Goal: Transaction & Acquisition: Purchase product/service

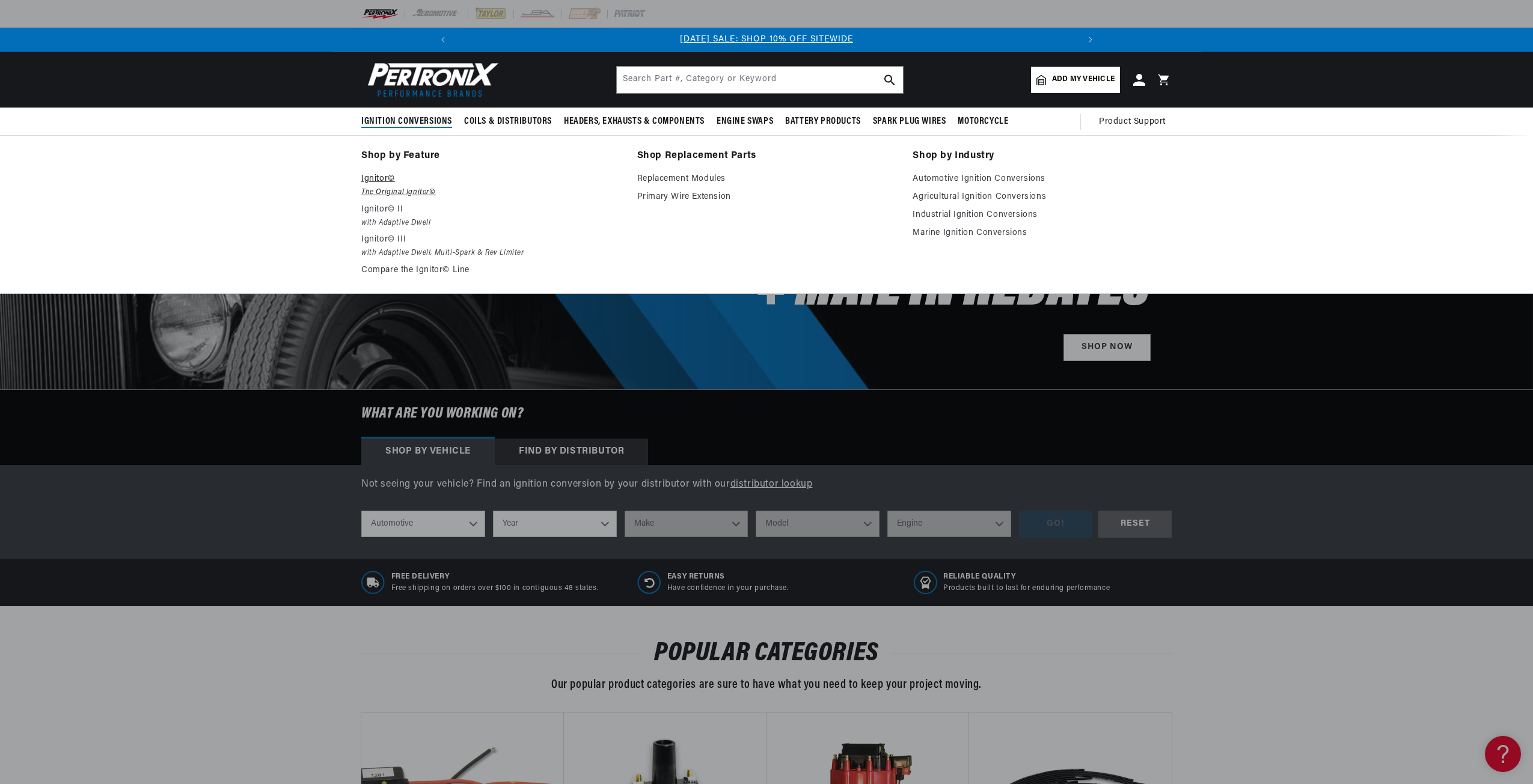
scroll to position [0, 642]
click at [387, 203] on p "Ignitor© II" at bounding box center [491, 209] width 259 height 15
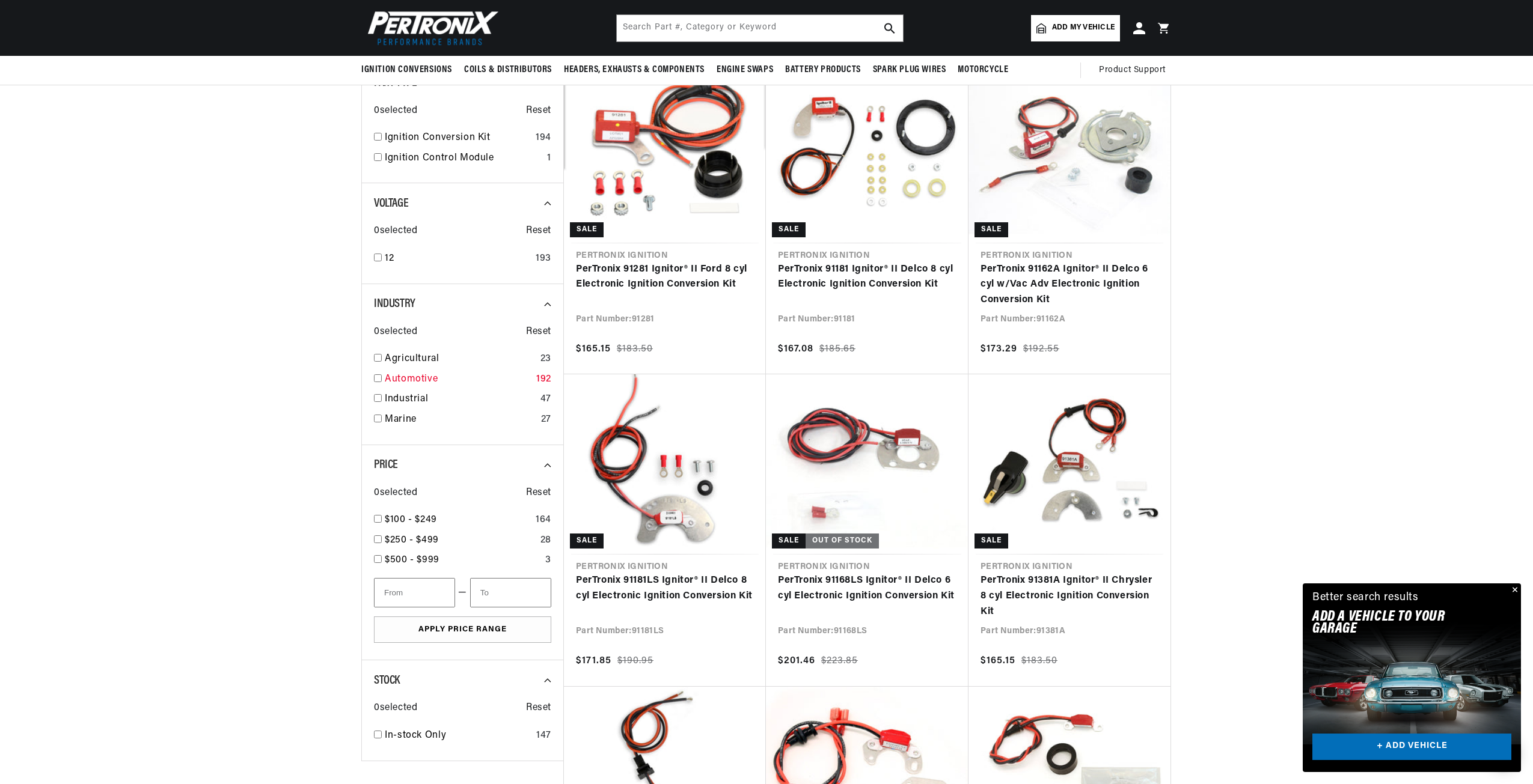
scroll to position [0, 1286]
click at [376, 376] on input "checkbox" at bounding box center [377, 378] width 8 height 8
checkbox input "true"
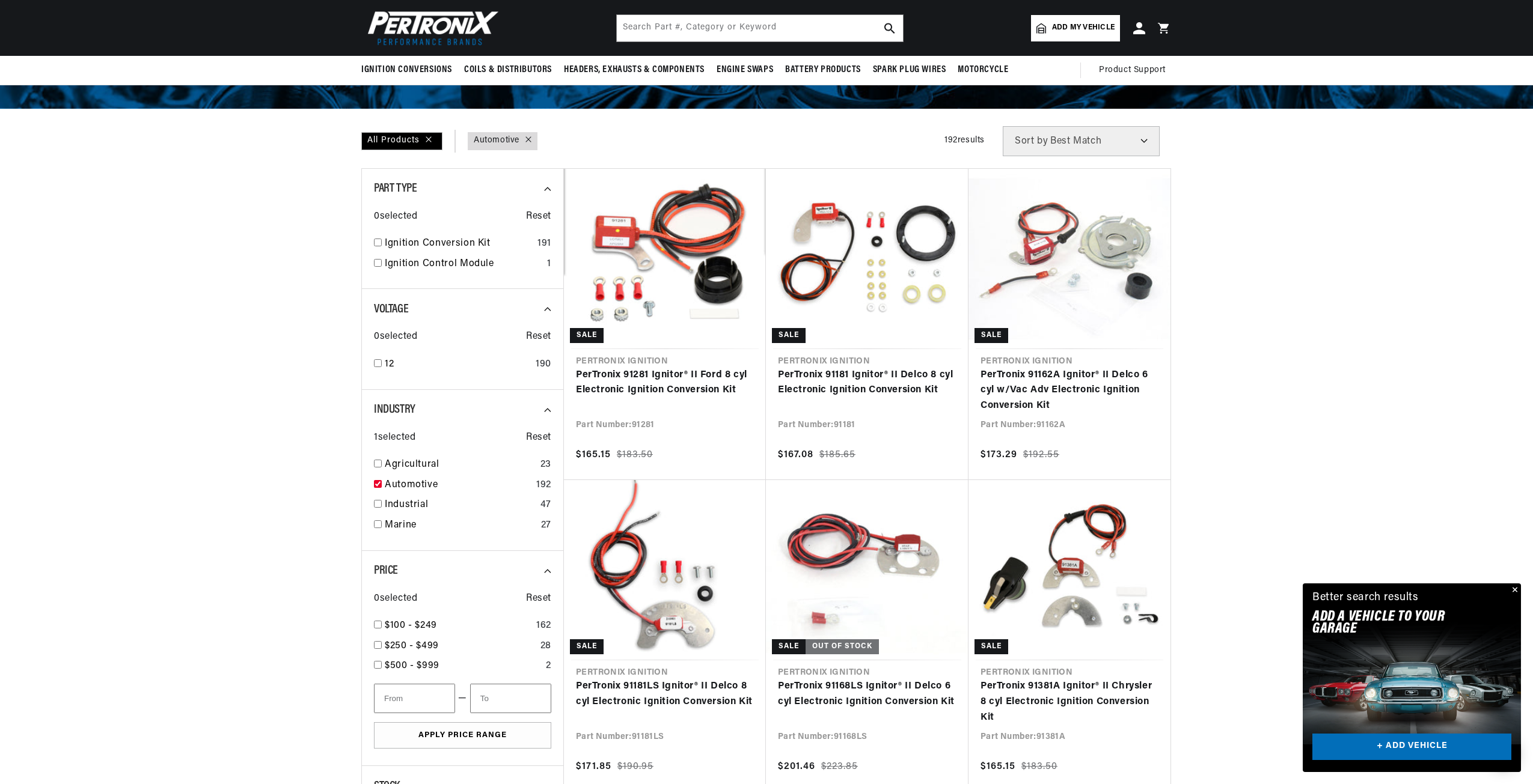
scroll to position [120, 0]
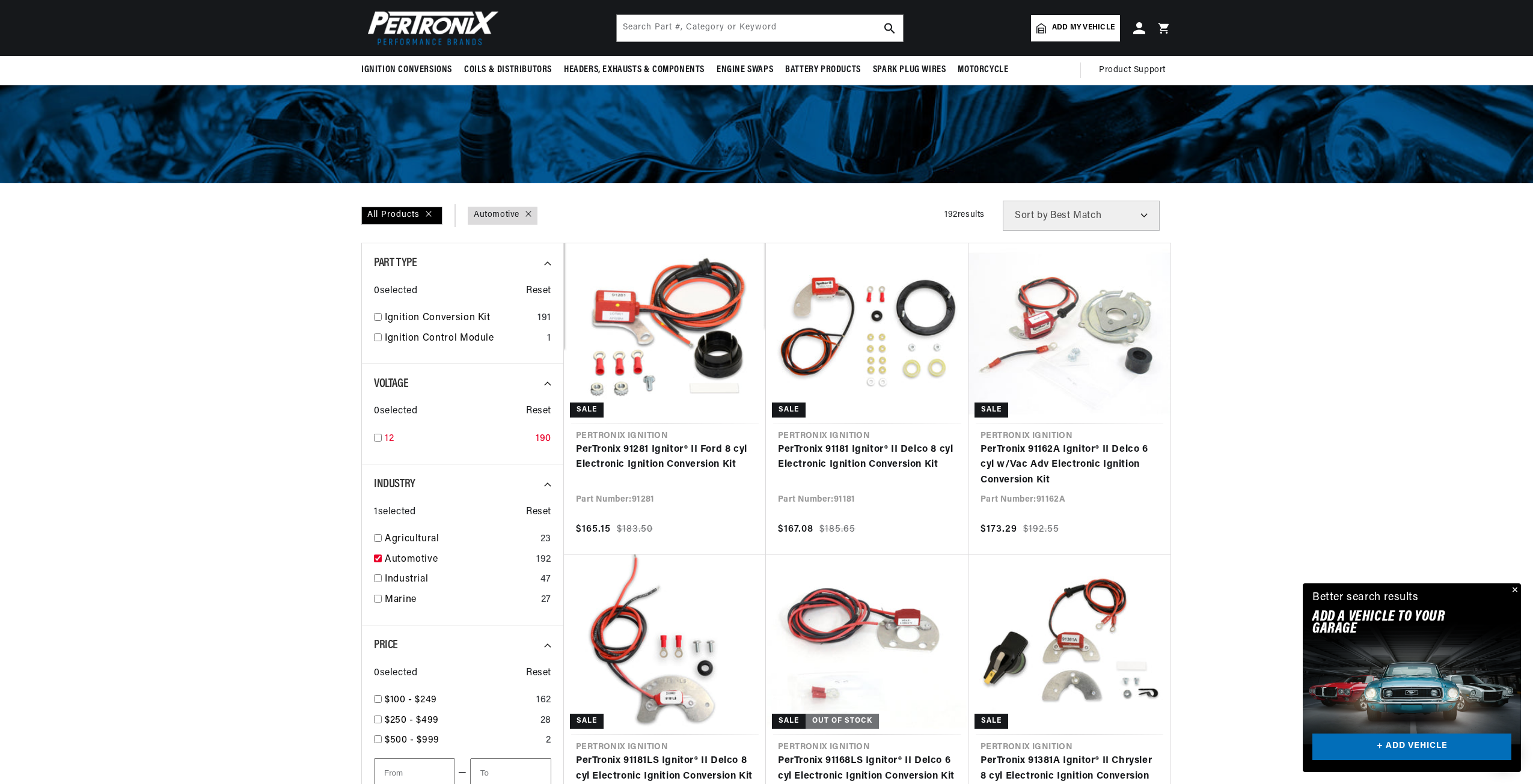
click at [380, 436] on input "checkbox" at bounding box center [377, 438] width 8 height 8
checkbox input "true"
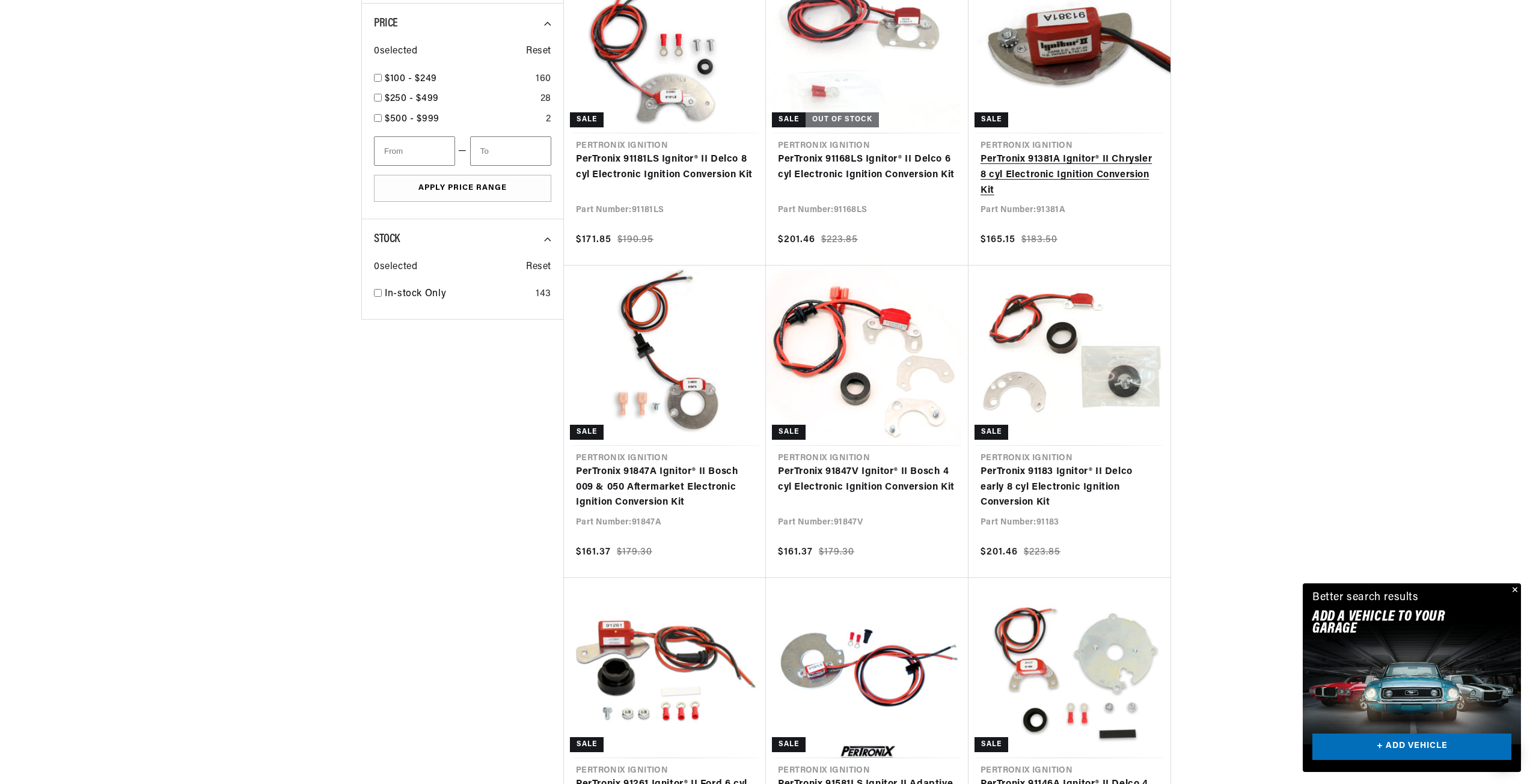
scroll to position [0, 1286]
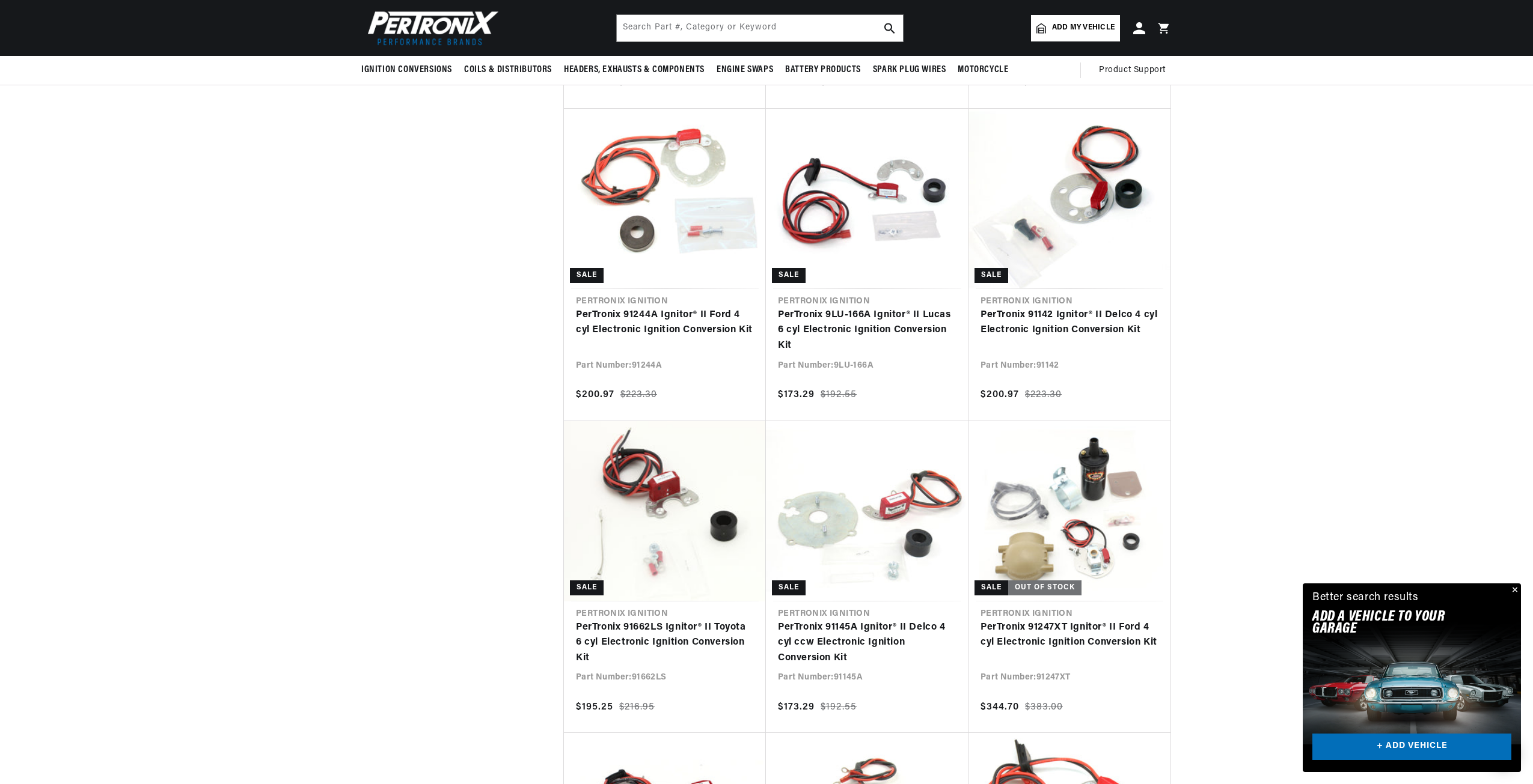
scroll to position [0, 642]
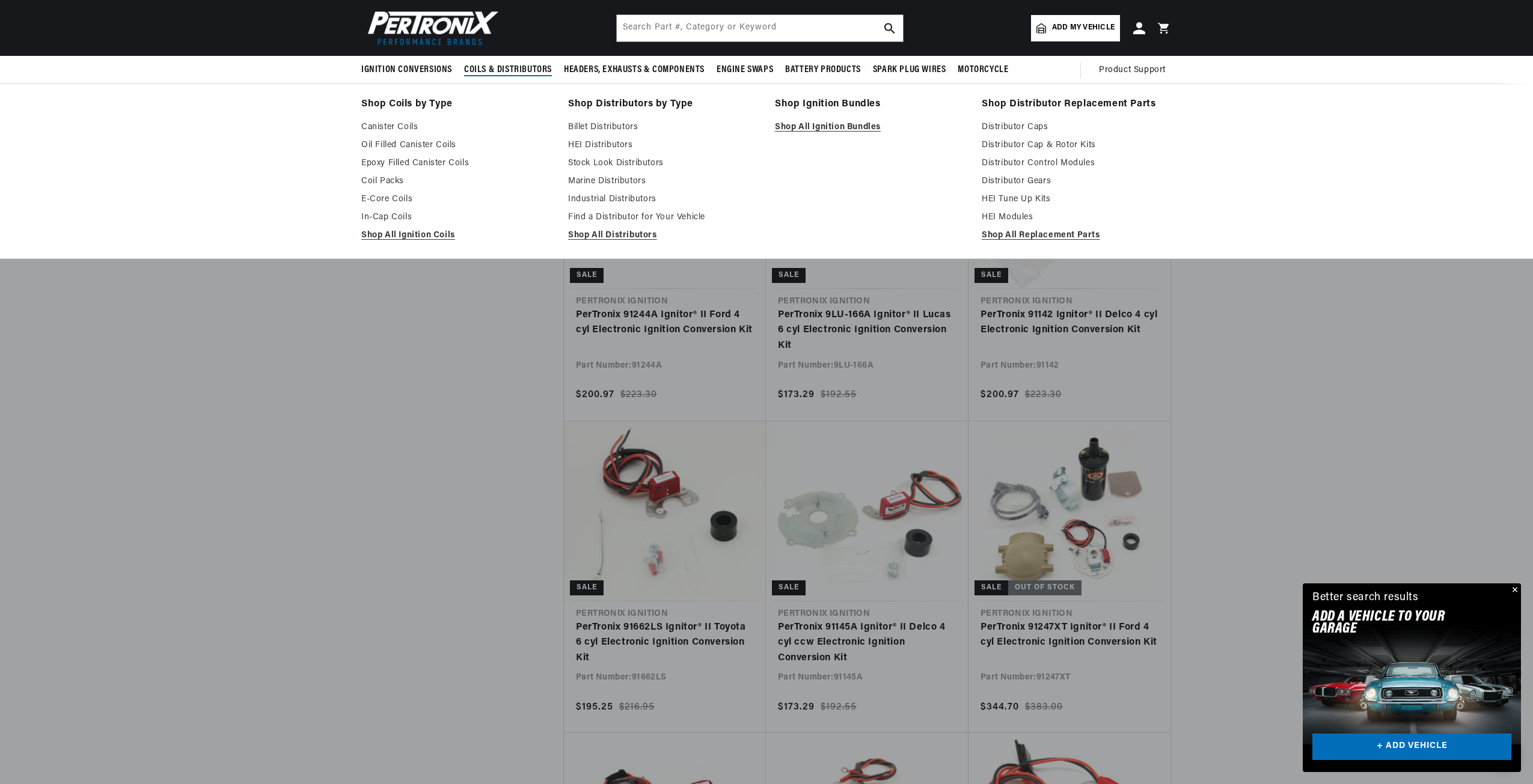
click at [528, 71] on span "Coils & Distributors" at bounding box center [508, 70] width 88 height 12
click at [635, 161] on link "Stock Look Distributors" at bounding box center [663, 163] width 190 height 15
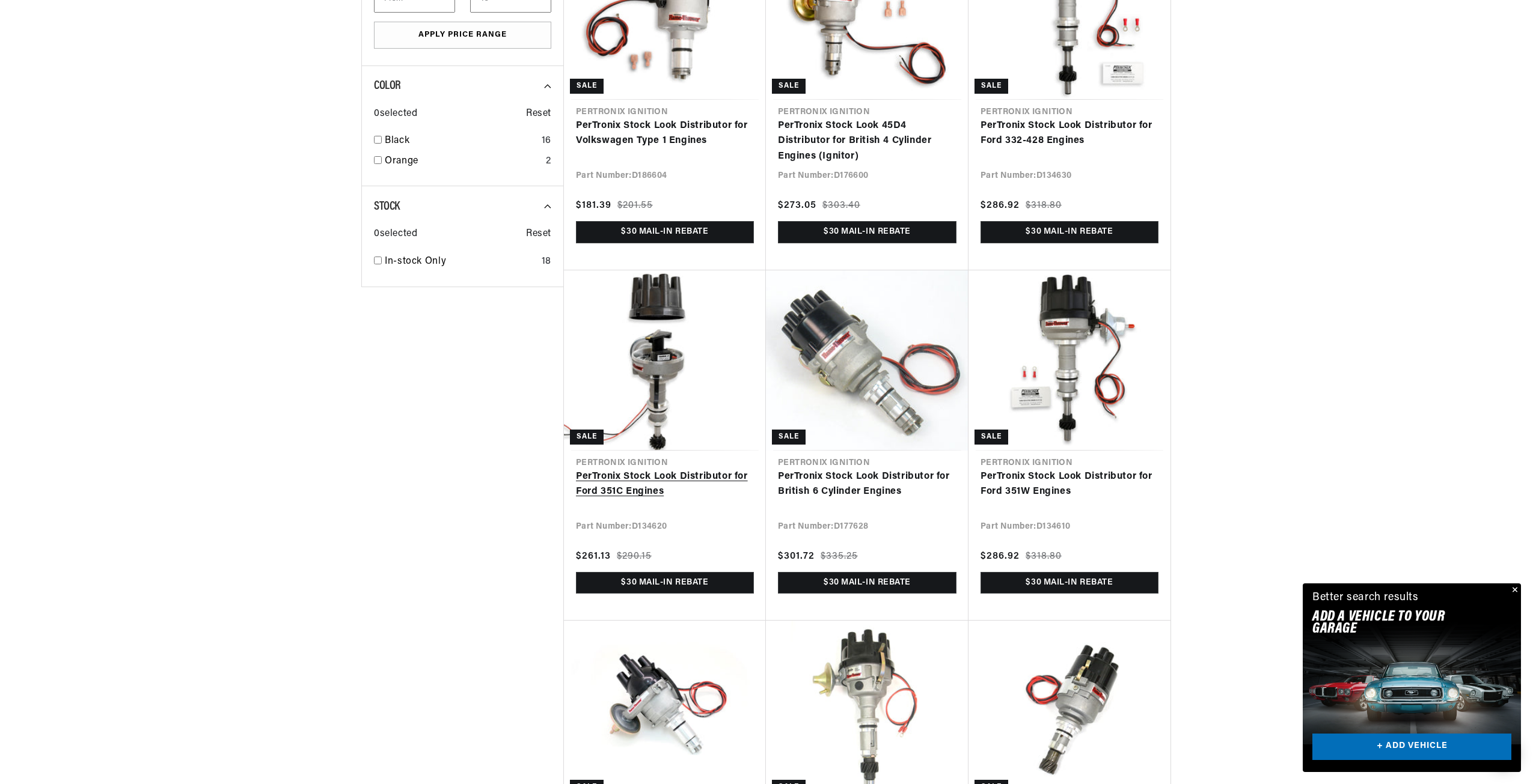
click at [665, 469] on link "PerTronix Stock Look Distributor for Ford 351C Engines" at bounding box center [665, 485] width 178 height 31
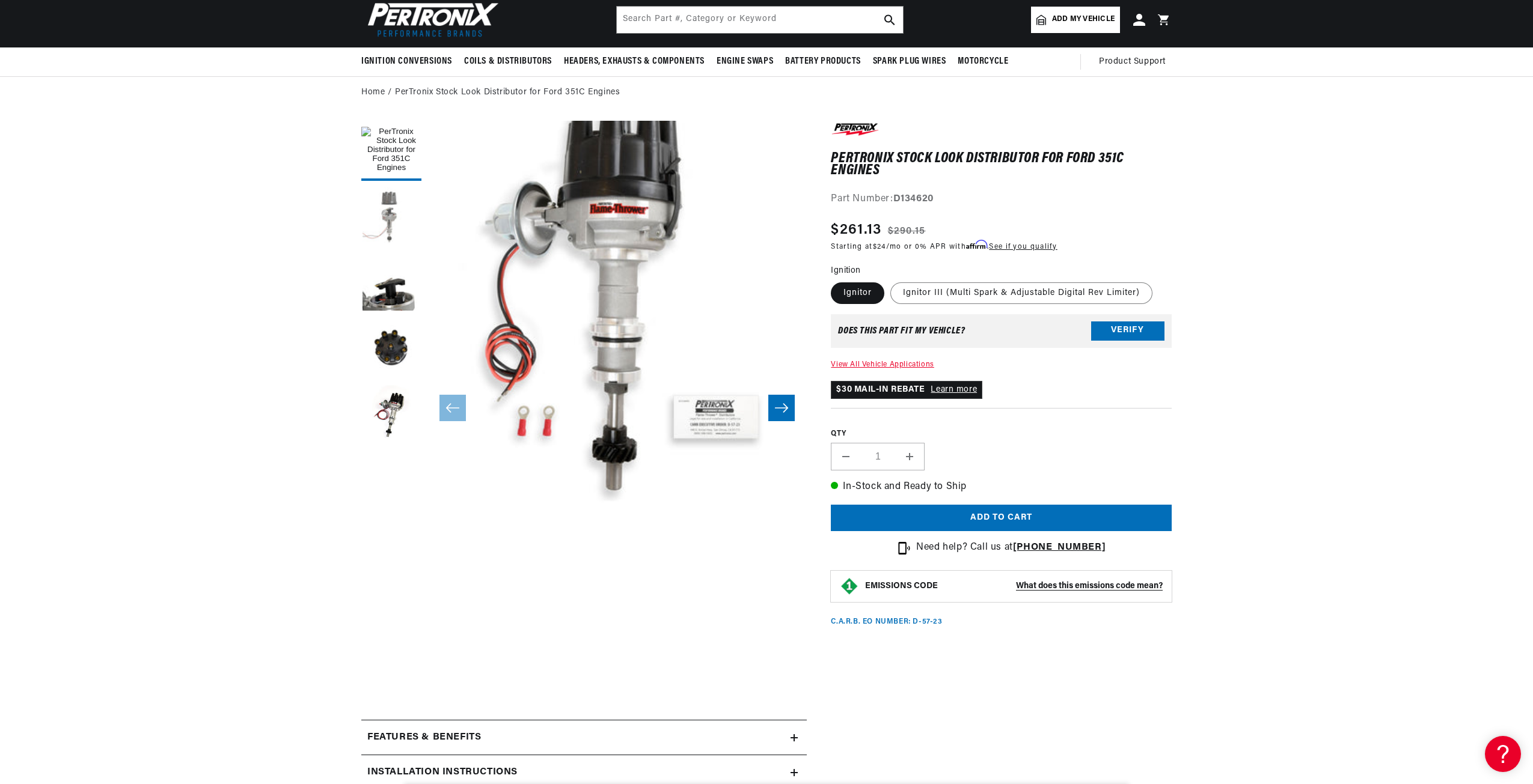
scroll to position [0, 1286]
click at [389, 218] on button "Load image 2 in gallery view" at bounding box center [391, 217] width 60 height 60
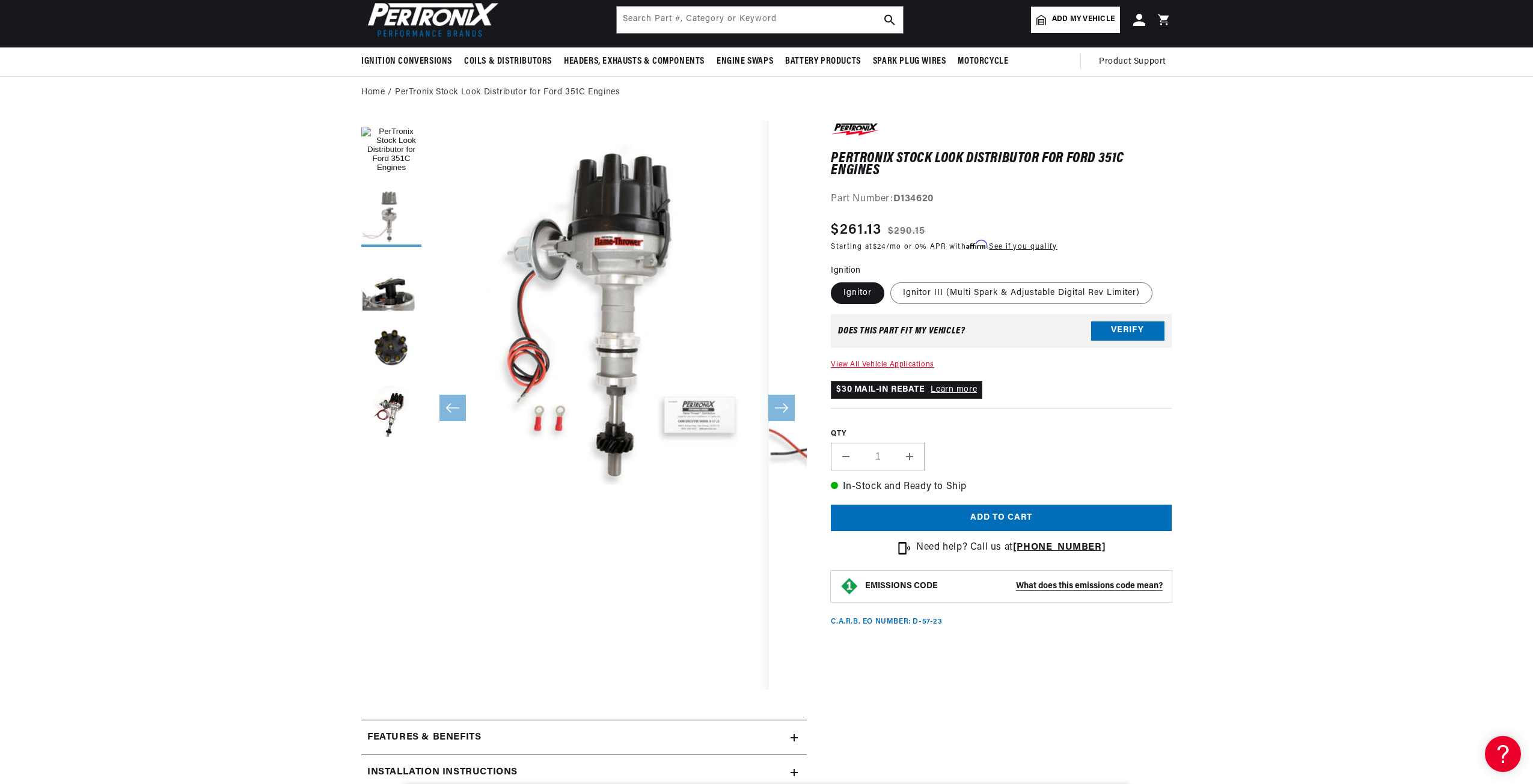
scroll to position [0, 379]
